Goal: Navigation & Orientation: Find specific page/section

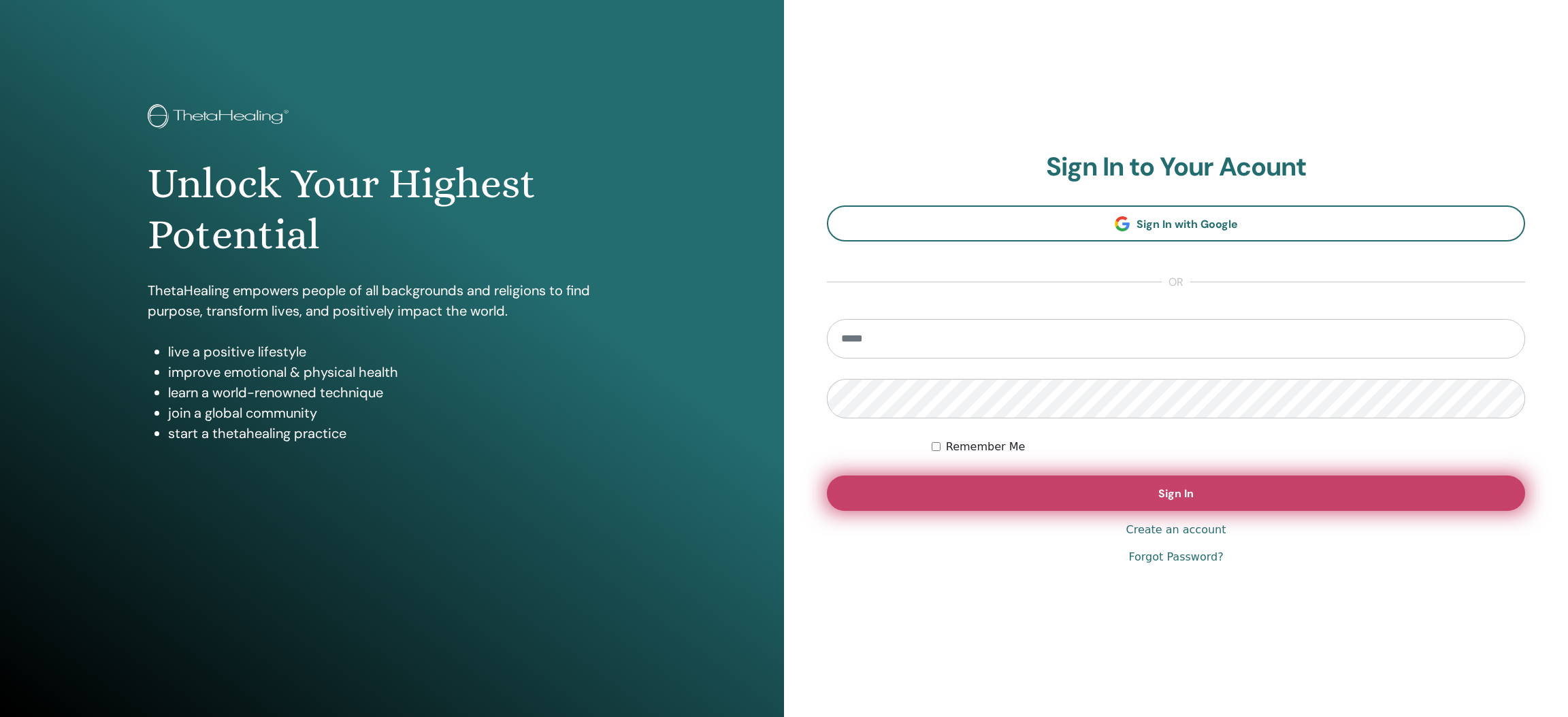
type input "**********"
click at [1178, 496] on span "Sign In" at bounding box center [1176, 493] width 35 height 15
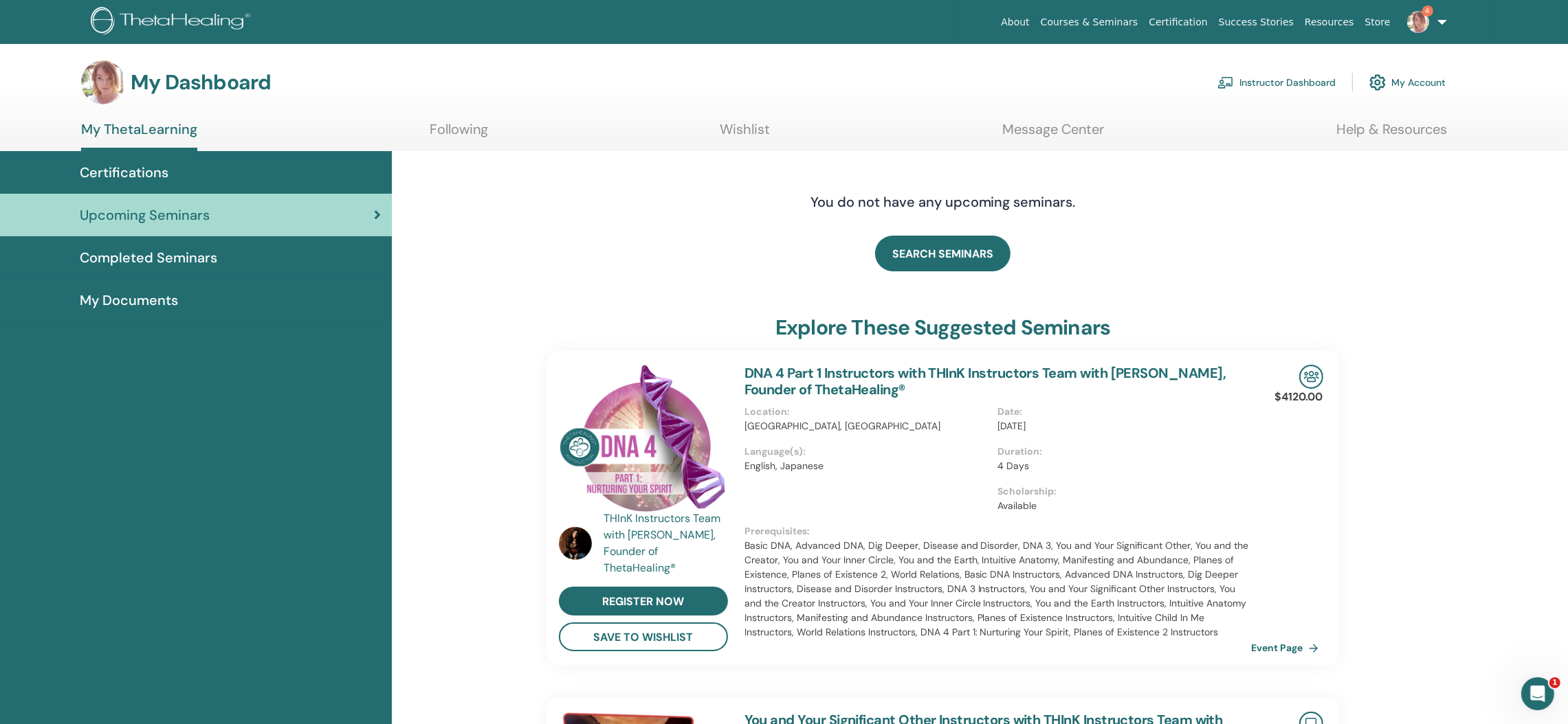
click at [1274, 81] on link "Instructor Dashboard" at bounding box center [1276, 82] width 118 height 30
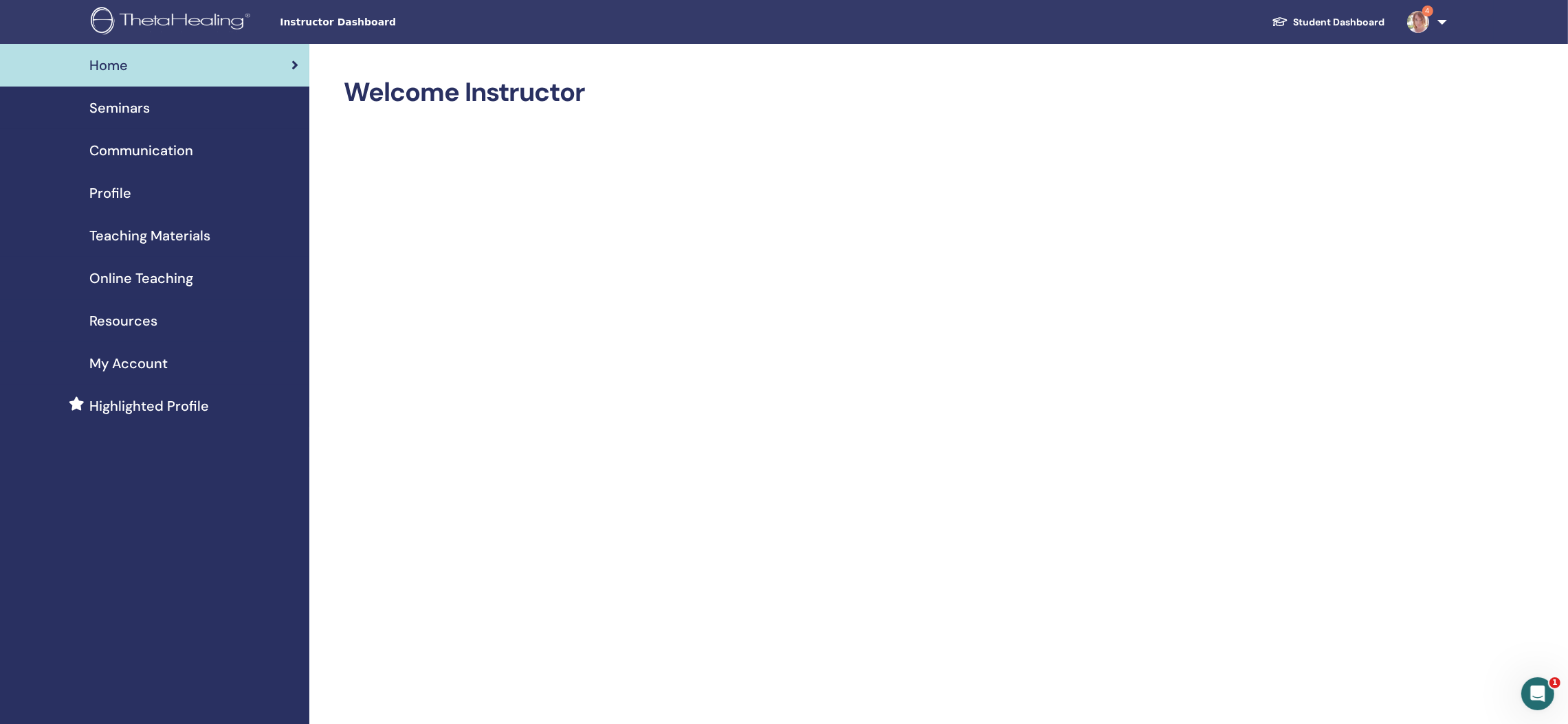
click at [140, 115] on span "Seminars" at bounding box center [120, 108] width 61 height 21
